Goal: Check status: Check status

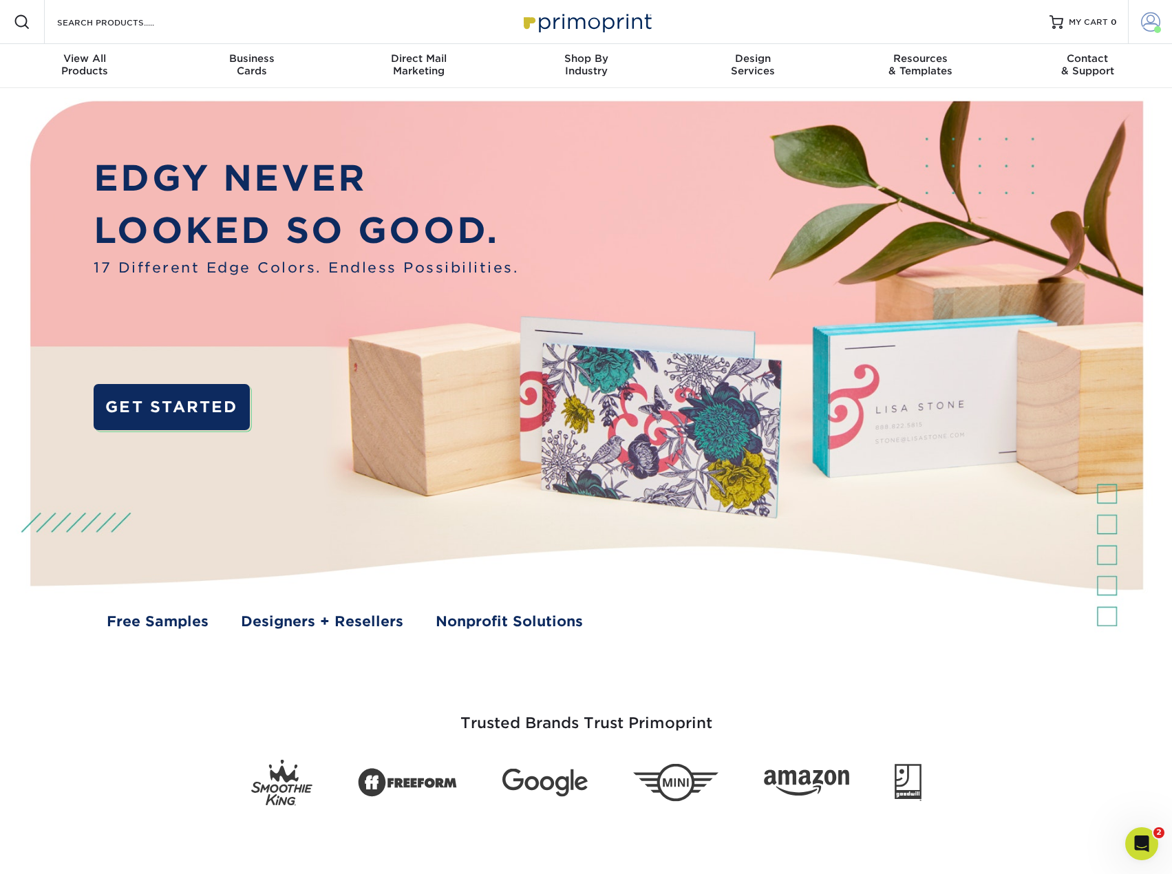
click at [1143, 17] on span at bounding box center [1150, 21] width 19 height 19
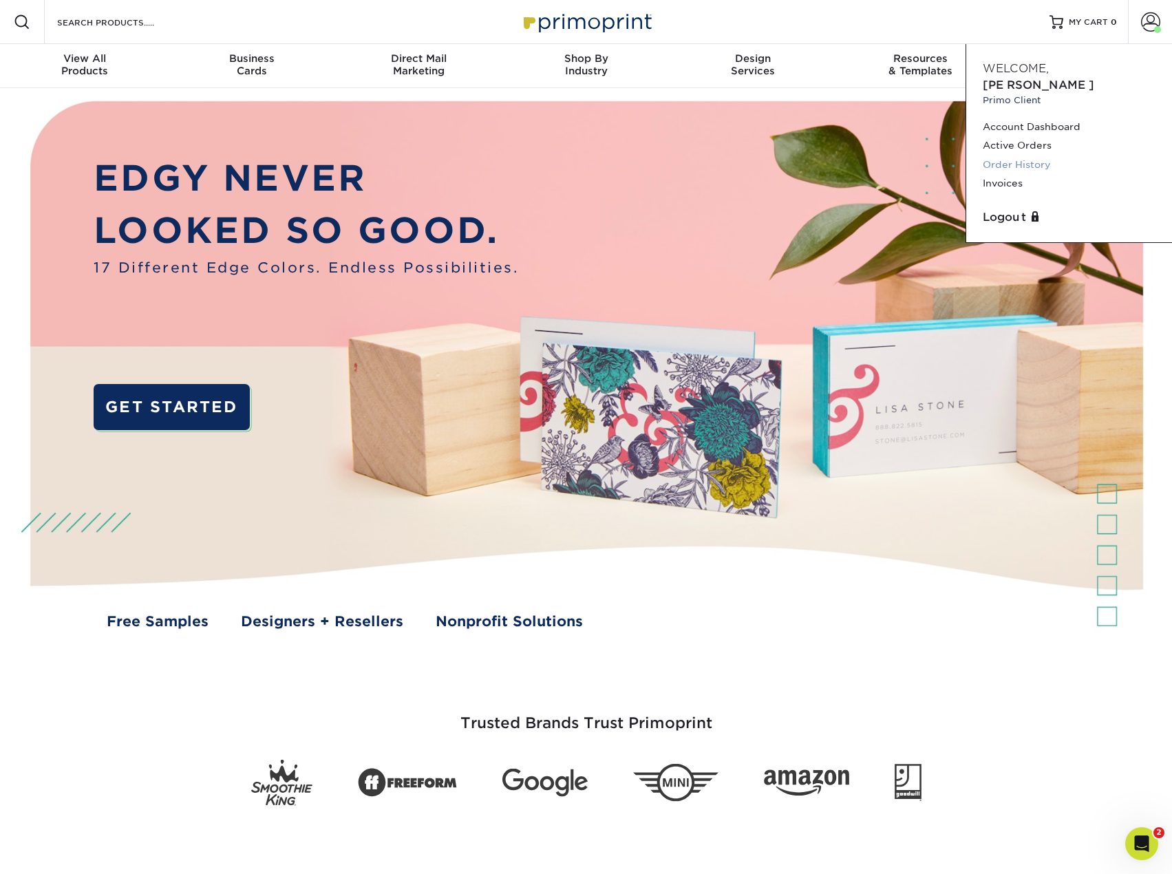
click at [1022, 156] on link "Order History" at bounding box center [1069, 165] width 173 height 19
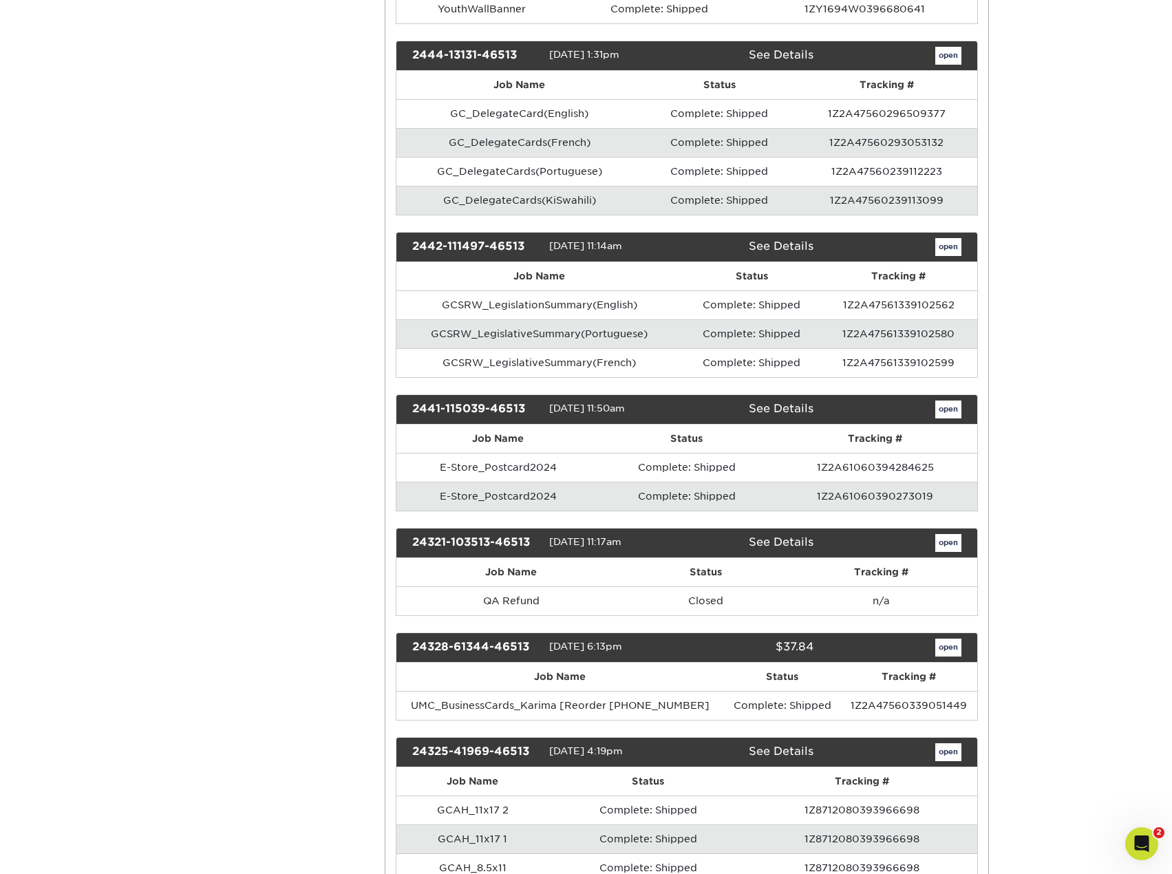
scroll to position [3234, 0]
